Goal: Information Seeking & Learning: Learn about a topic

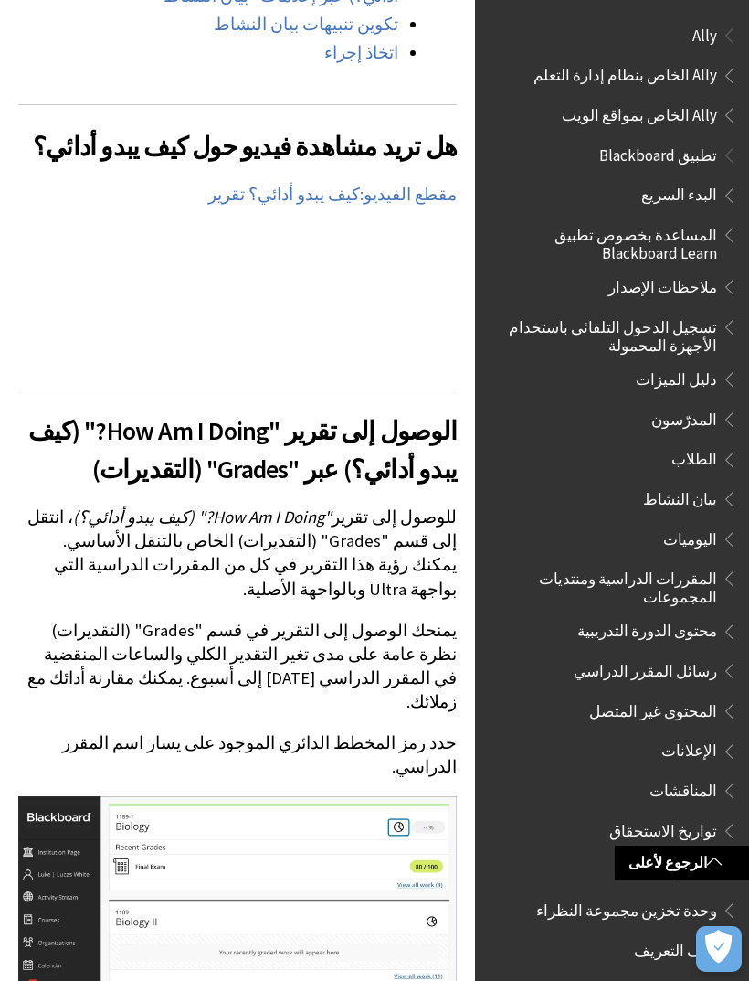
click at [670, 151] on span "تطبيق Blackboard" at bounding box center [659, 152] width 118 height 25
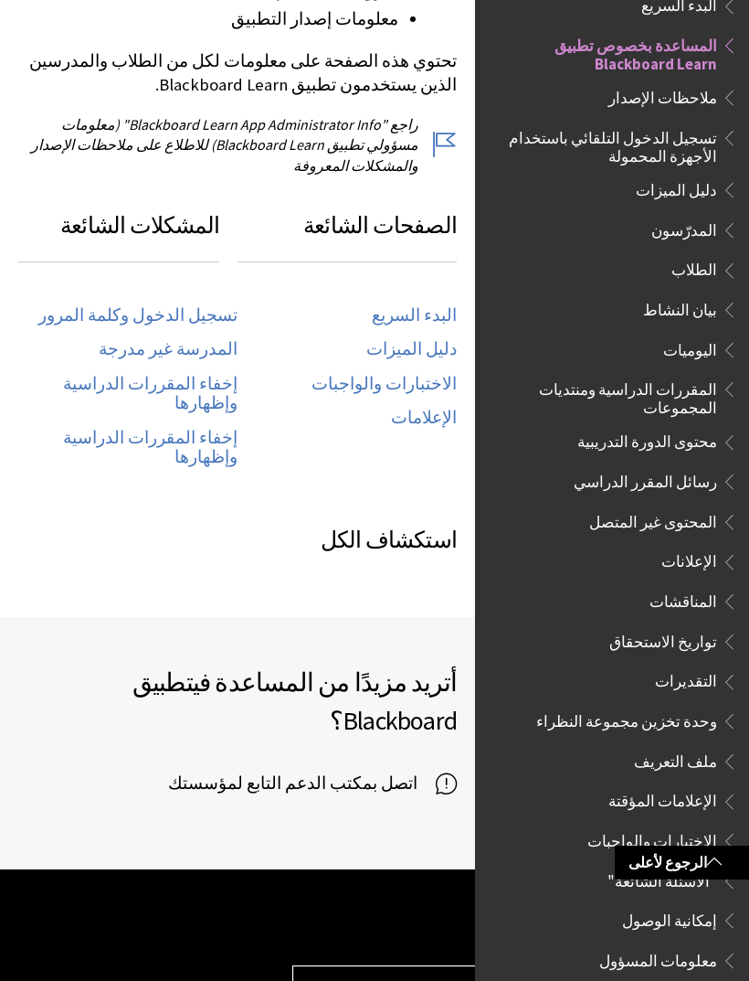
scroll to position [852, 0]
click at [660, 825] on span "الاختبارات والواجبات" at bounding box center [653, 837] width 130 height 25
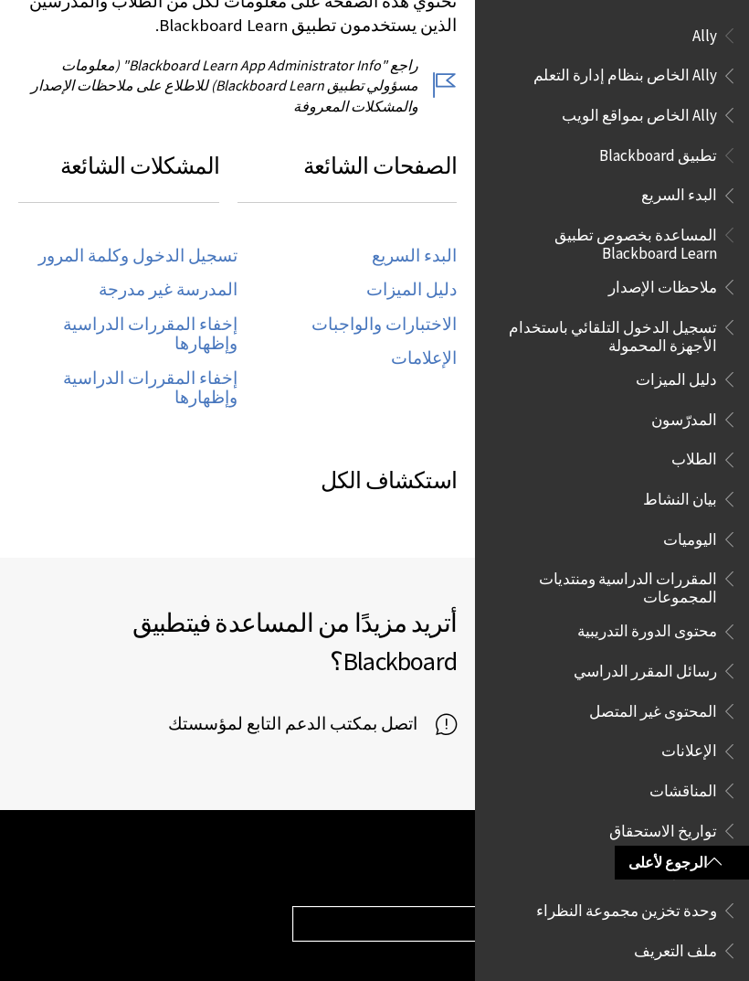
scroll to position [0, 0]
click at [693, 870] on link "الرجوع لأعلى" at bounding box center [682, 862] width 134 height 34
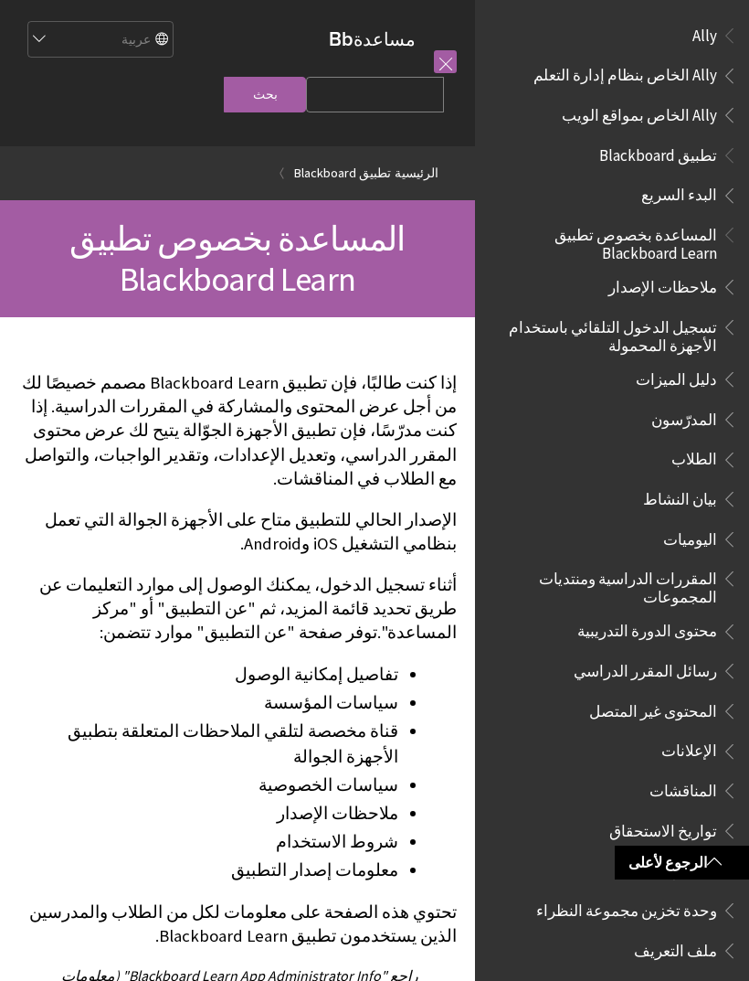
click at [693, 895] on span "وحدة تخزين مجموعة النظراء" at bounding box center [627, 907] width 181 height 25
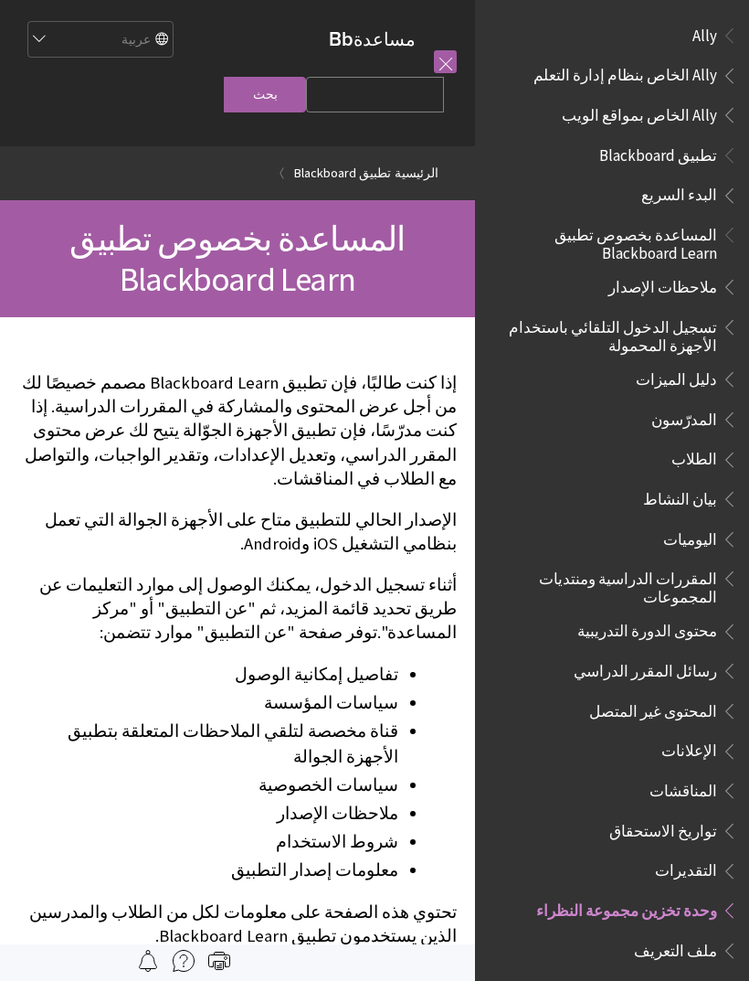
click at [445, 73] on link at bounding box center [445, 61] width 23 height 23
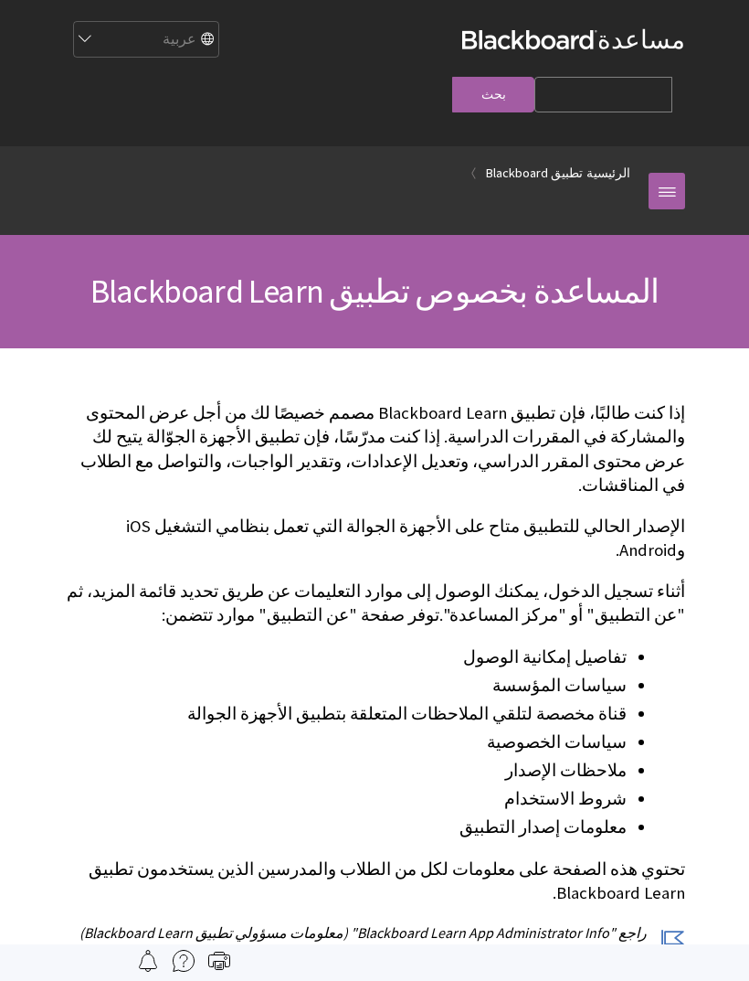
click at [462, 55] on link "مساعدة Blackboard" at bounding box center [573, 39] width 223 height 33
click at [535, 78] on input "Search Query" at bounding box center [604, 95] width 138 height 36
click at [462, 0] on div "مساعدة Blackboard مساعدة Bb English عربية Català Cymraeg Deutsch Español Suomi …" at bounding box center [375, 73] width 658 height 146
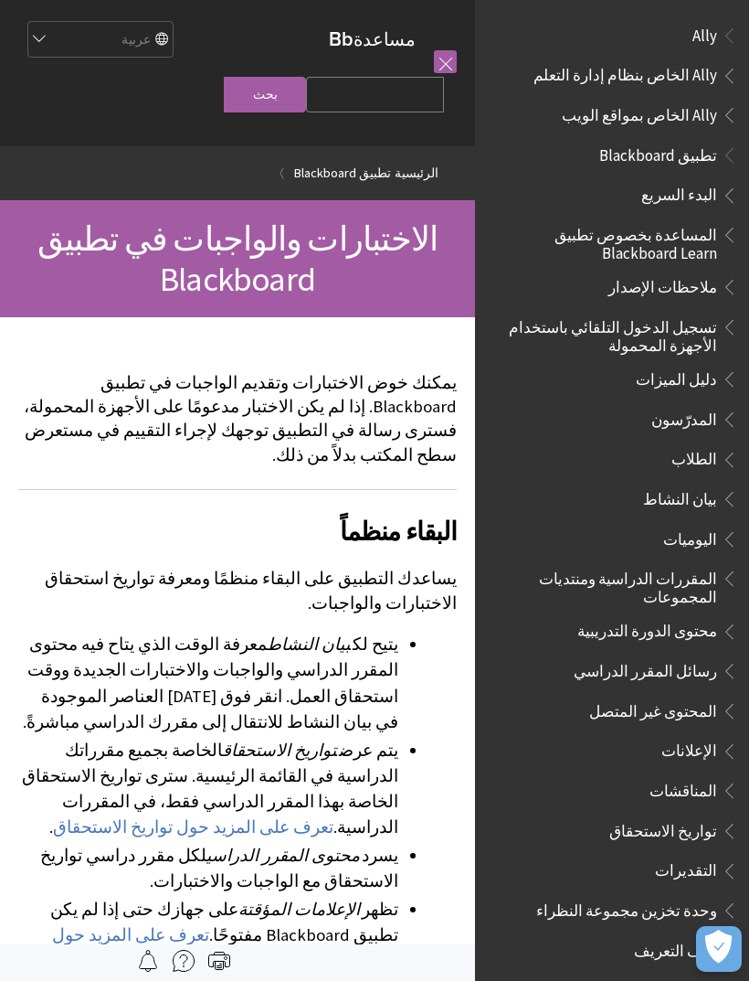
scroll to position [660, 0]
